Goal: Information Seeking & Learning: Learn about a topic

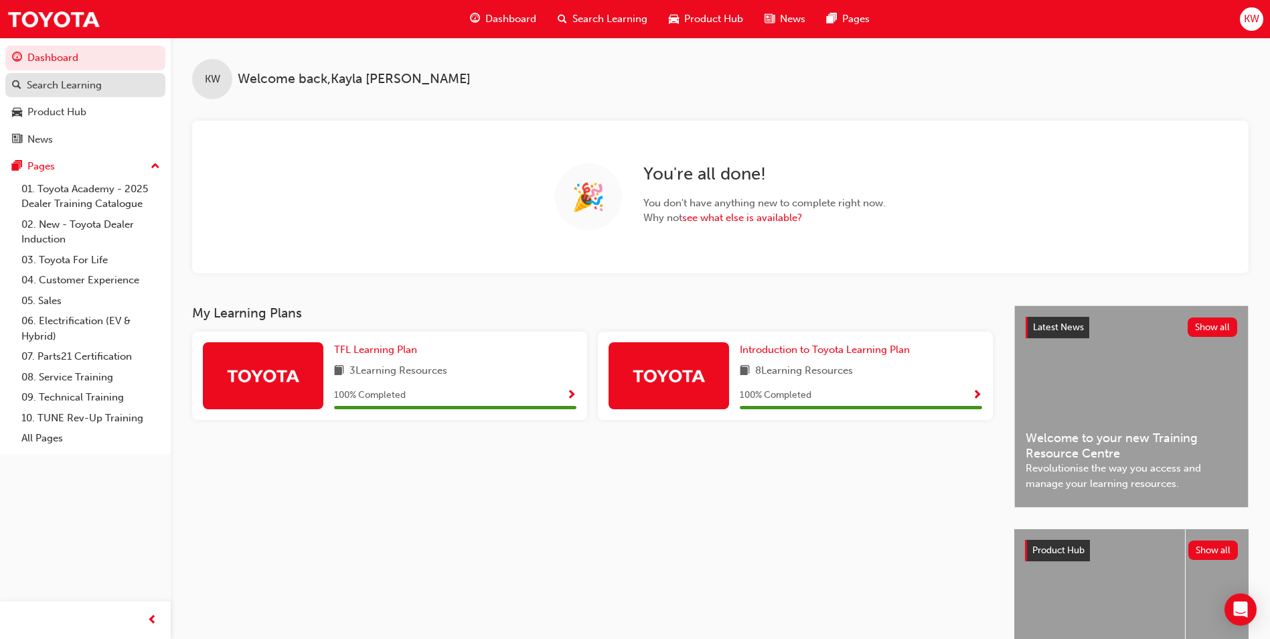
click at [127, 90] on div "Search Learning" at bounding box center [85, 85] width 147 height 17
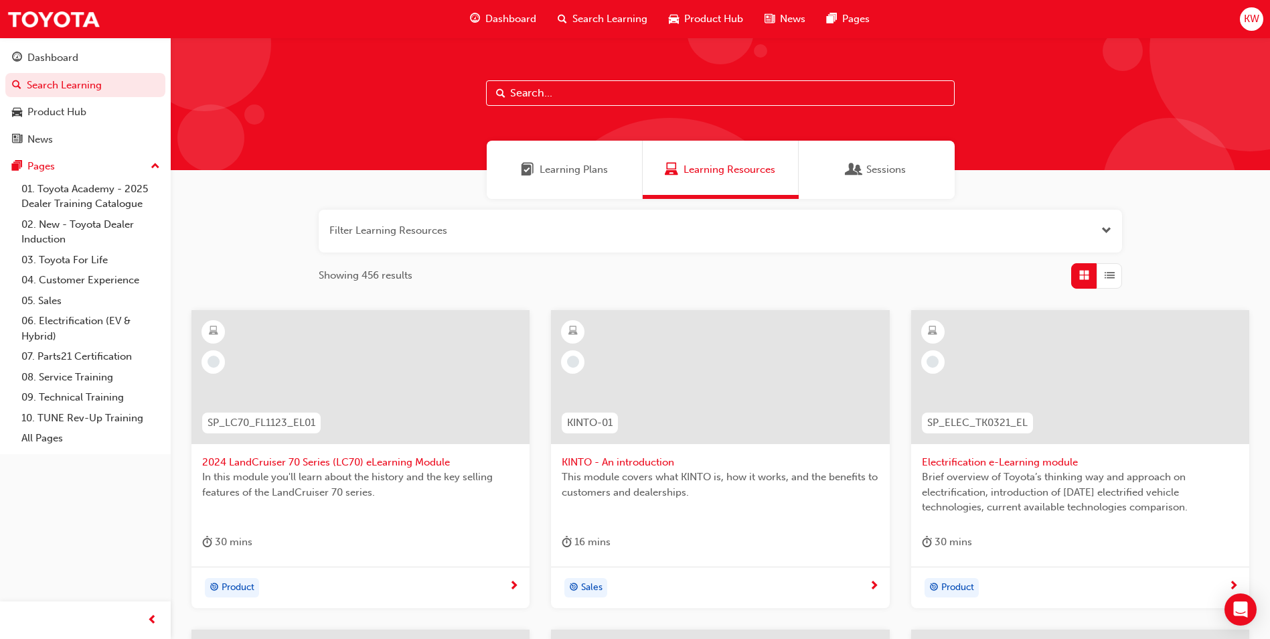
click at [656, 94] on input "text" at bounding box center [720, 92] width 469 height 25
type input "difficult"
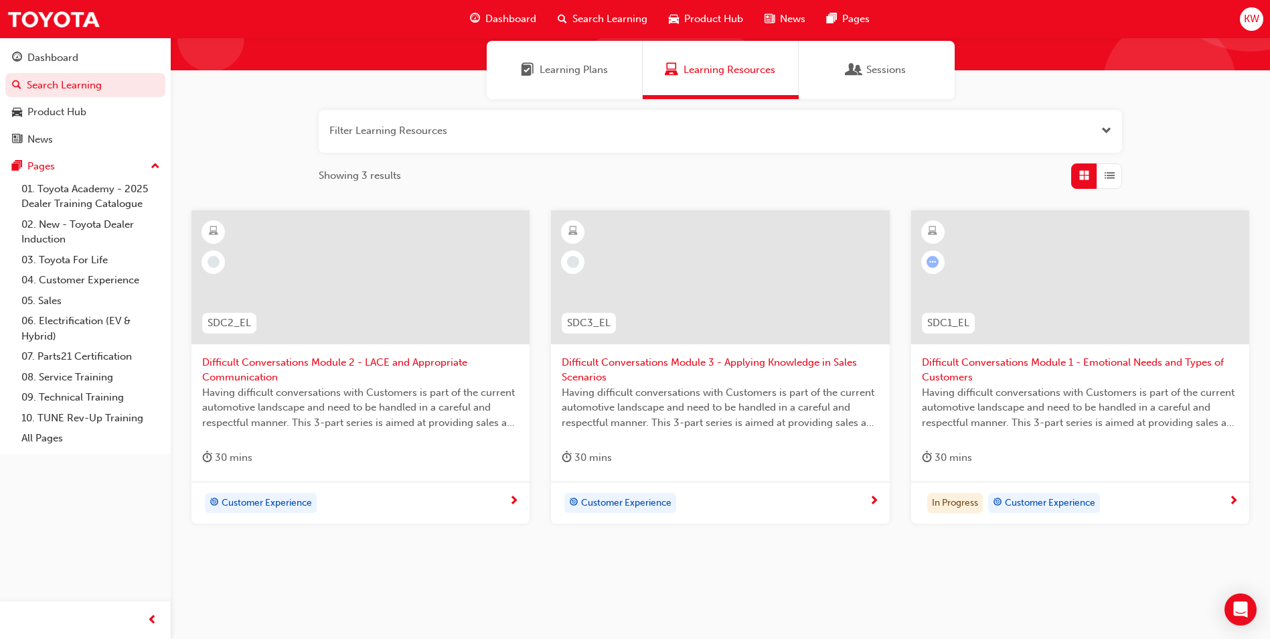
scroll to position [115, 0]
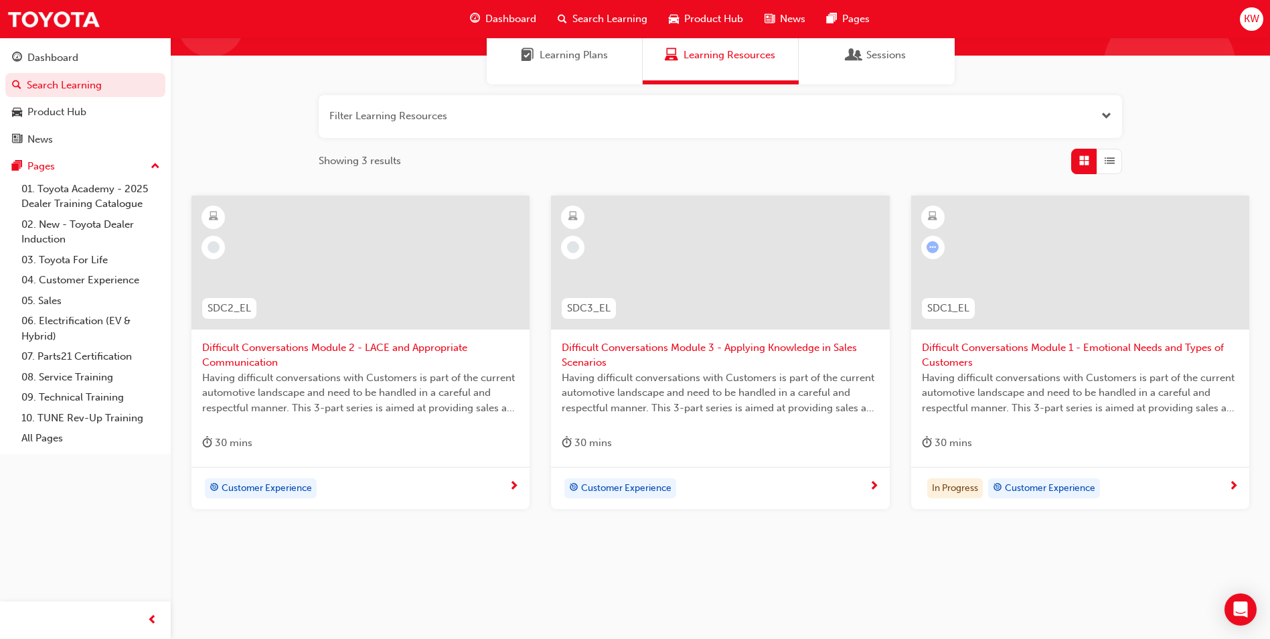
click at [1065, 348] on span "Difficult Conversations Module 1 - Emotional Needs and Types of Customers" at bounding box center [1080, 355] width 317 height 30
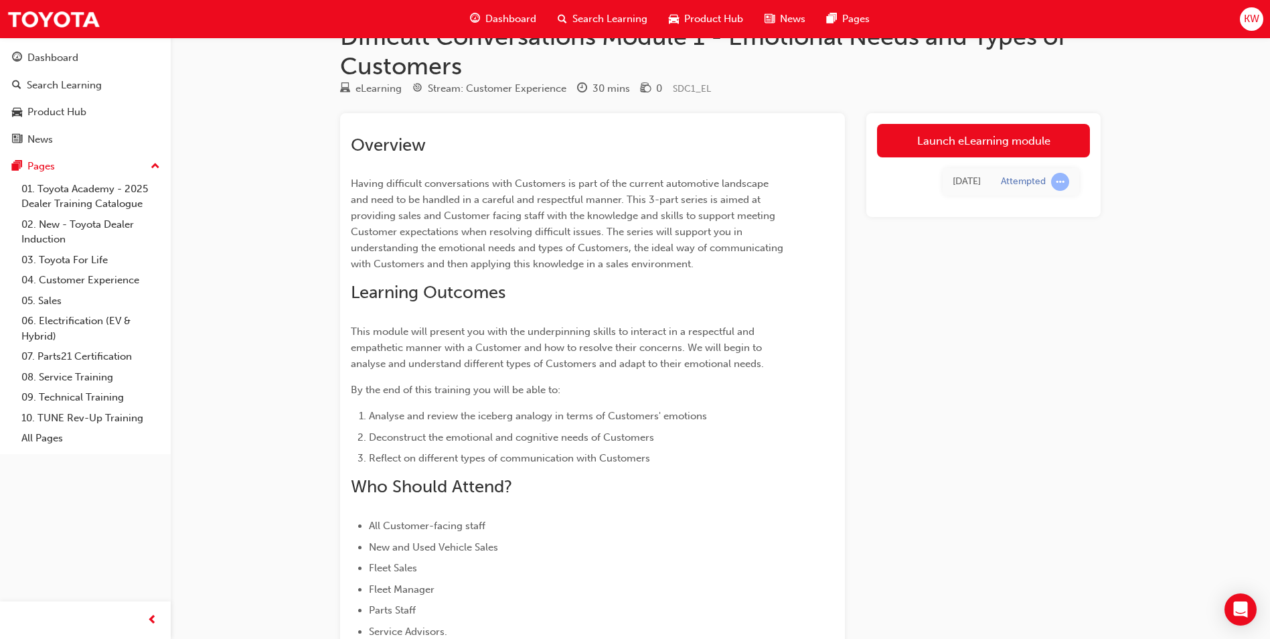
scroll to position [67, 0]
